Goal: Task Accomplishment & Management: Use online tool/utility

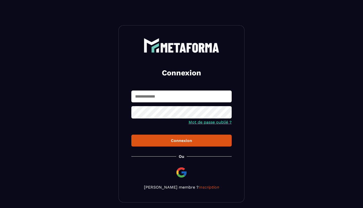
type input "**********"
click at [181, 141] on button "Connexion" at bounding box center [181, 141] width 100 height 12
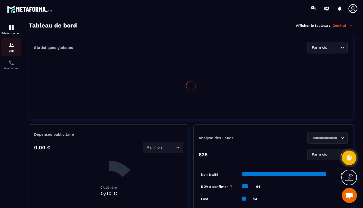
click at [11, 49] on div "CRM" at bounding box center [11, 47] width 20 height 10
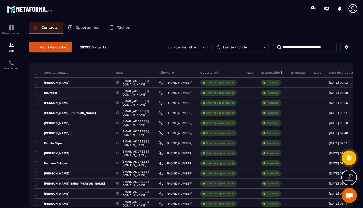
click at [88, 32] on div "Opportunités" at bounding box center [84, 28] width 42 height 12
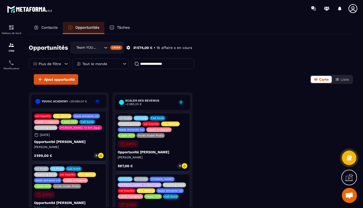
click at [154, 66] on input at bounding box center [162, 63] width 63 height 11
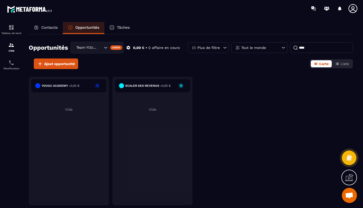
type input "****"
click at [252, 48] on p "Tout le monde" at bounding box center [253, 48] width 25 height 4
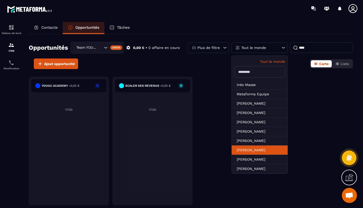
click at [250, 151] on li "[PERSON_NAME]" at bounding box center [260, 149] width 56 height 9
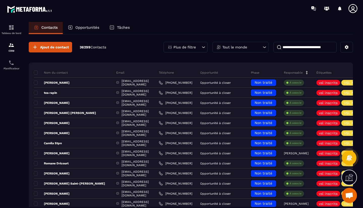
click at [92, 28] on p "Opportunités" at bounding box center [87, 27] width 24 height 5
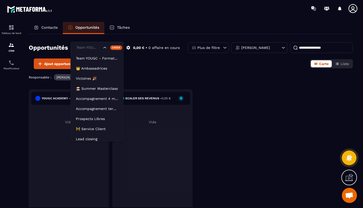
click at [97, 47] on div "Team YOUGC - Formations" at bounding box center [89, 48] width 28 height 6
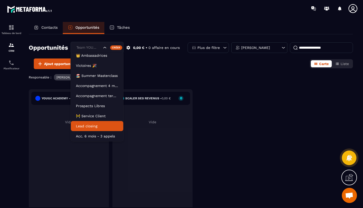
scroll to position [13, 0]
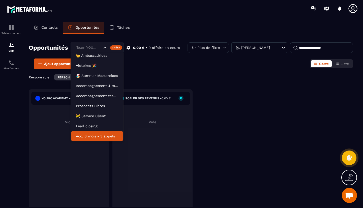
click at [100, 139] on li "Acc. 6 mois - 3 appels" at bounding box center [97, 136] width 52 height 10
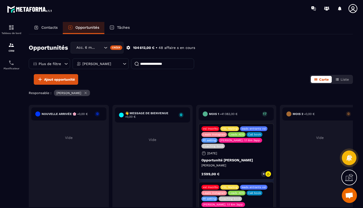
click at [160, 66] on input at bounding box center [162, 63] width 63 height 11
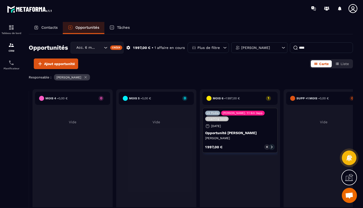
scroll to position [0, 434]
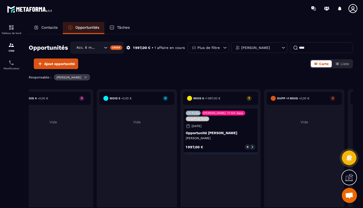
type input "****"
click at [215, 132] on p "Opportunité [PERSON_NAME]" at bounding box center [221, 133] width 70 height 4
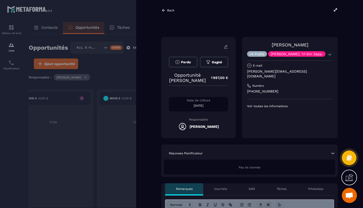
scroll to position [0, 25]
